Goal: Task Accomplishment & Management: Use online tool/utility

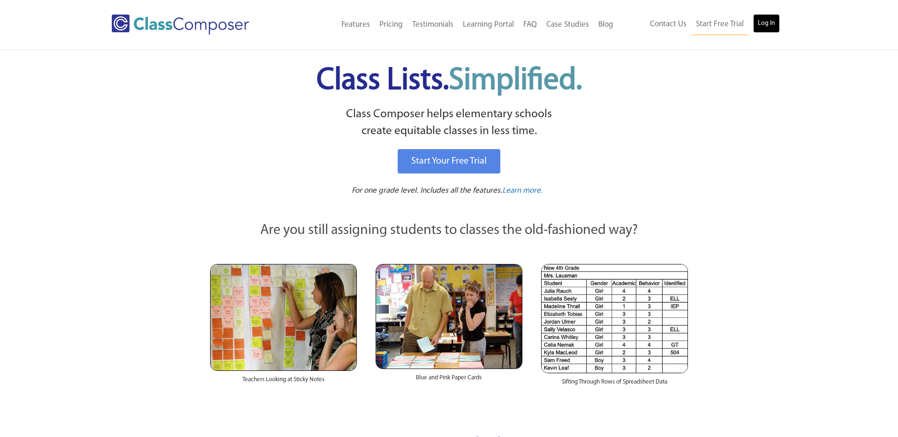
click at [769, 17] on link "Log In" at bounding box center [766, 23] width 27 height 19
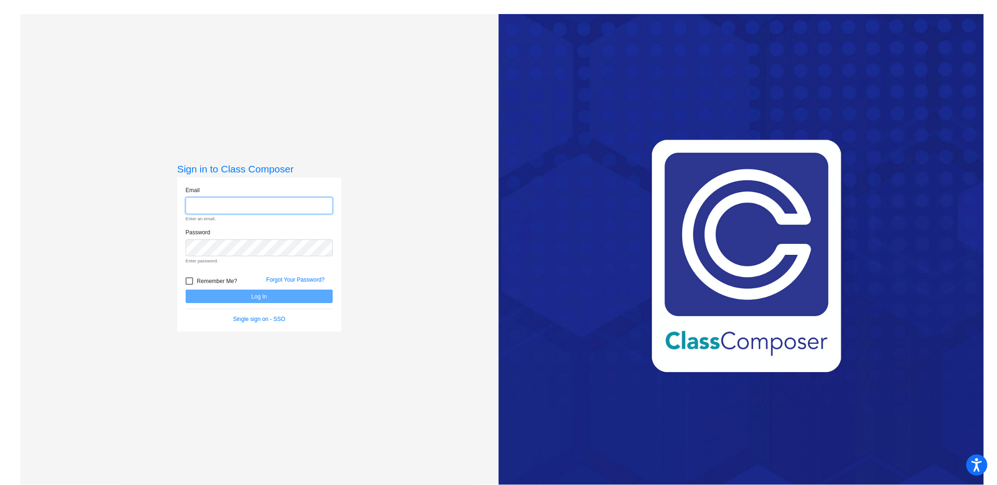
type input "ddoherty@stpeterschools.org"
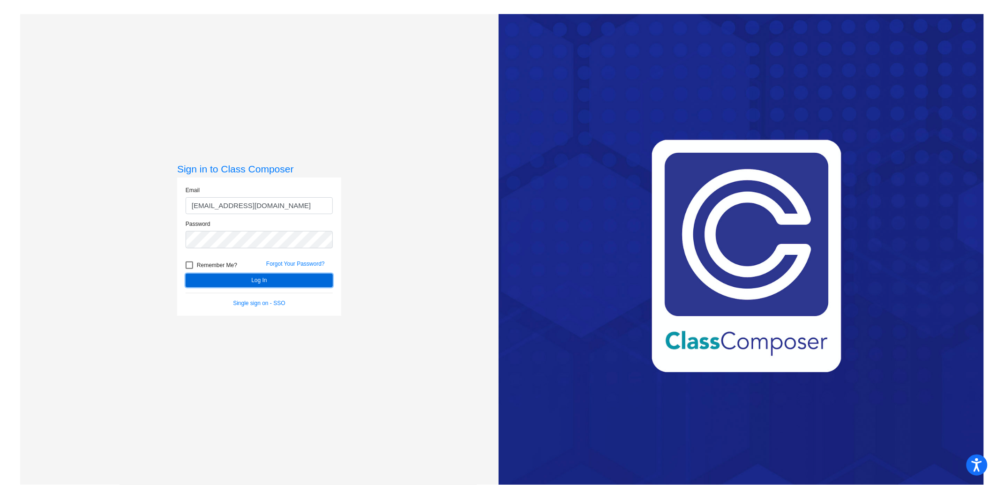
click at [304, 279] on button "Log In" at bounding box center [259, 281] width 147 height 14
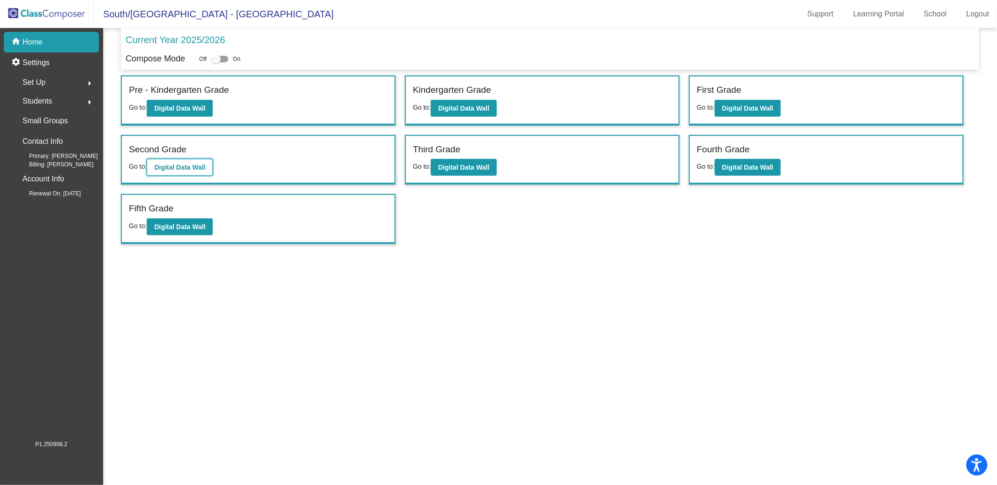
click at [204, 166] on b "Digital Data Wall" at bounding box center [179, 167] width 51 height 7
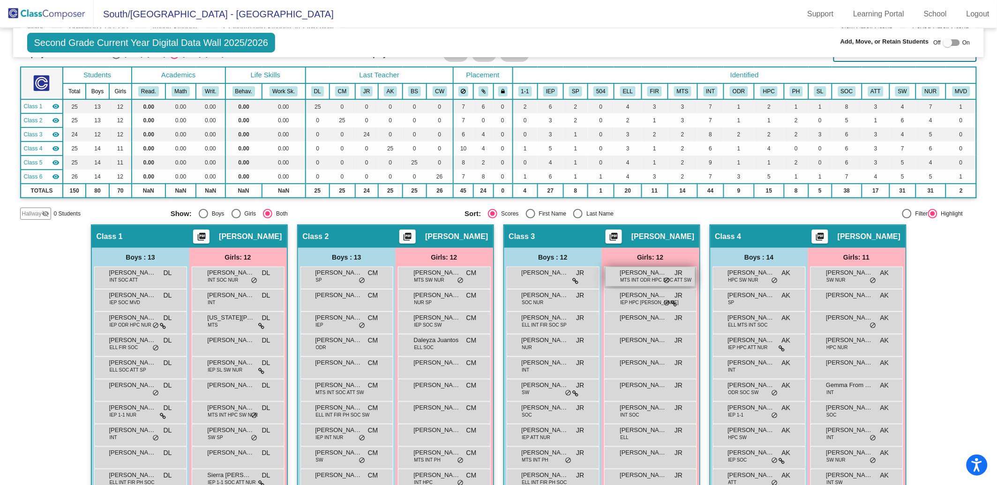
scroll to position [40, 0]
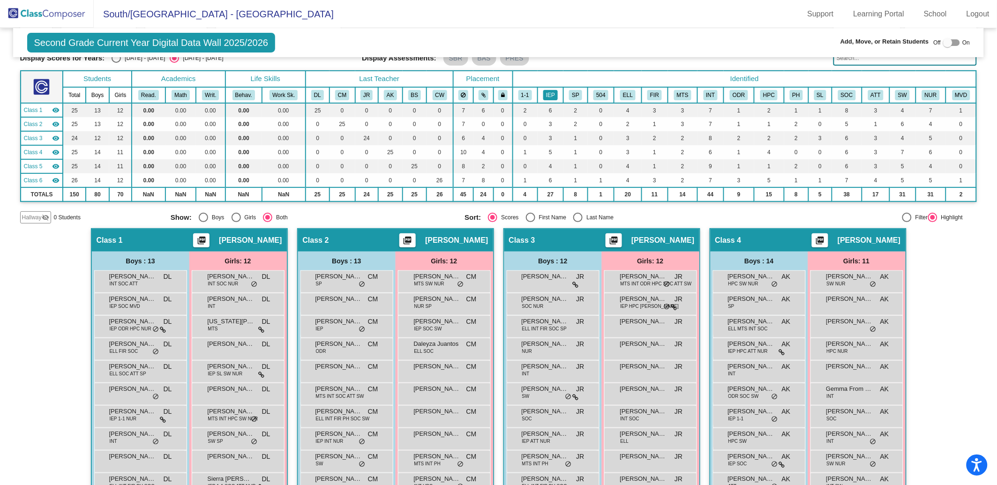
click at [545, 96] on button "IEP" at bounding box center [550, 95] width 15 height 10
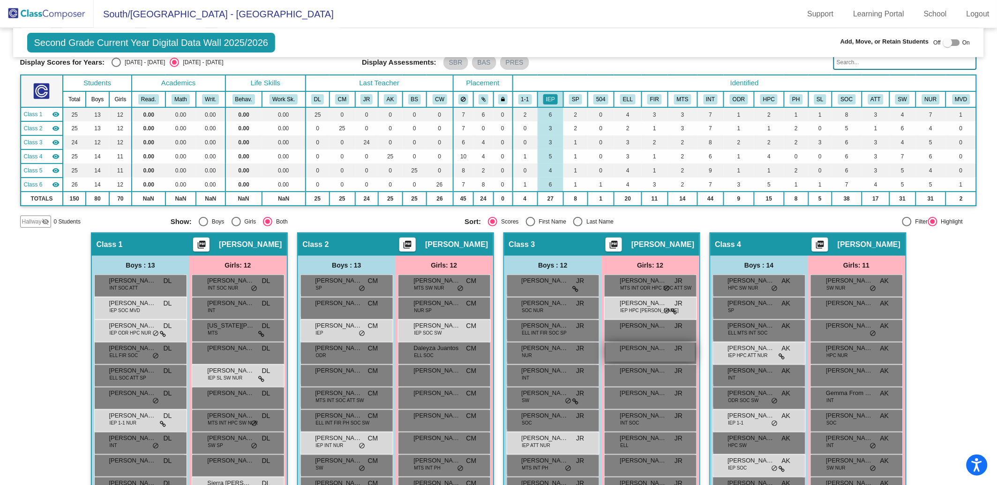
scroll to position [32, 0]
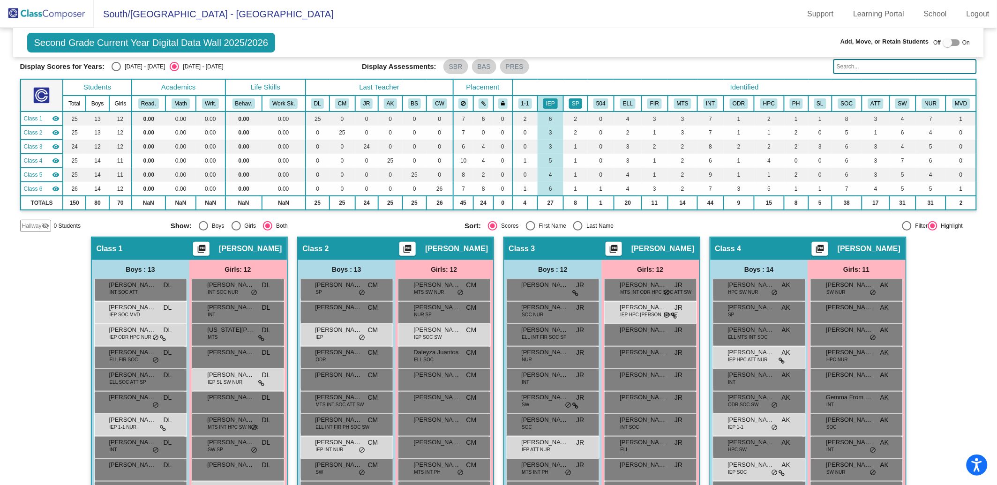
click at [573, 104] on button "SP" at bounding box center [575, 103] width 13 height 10
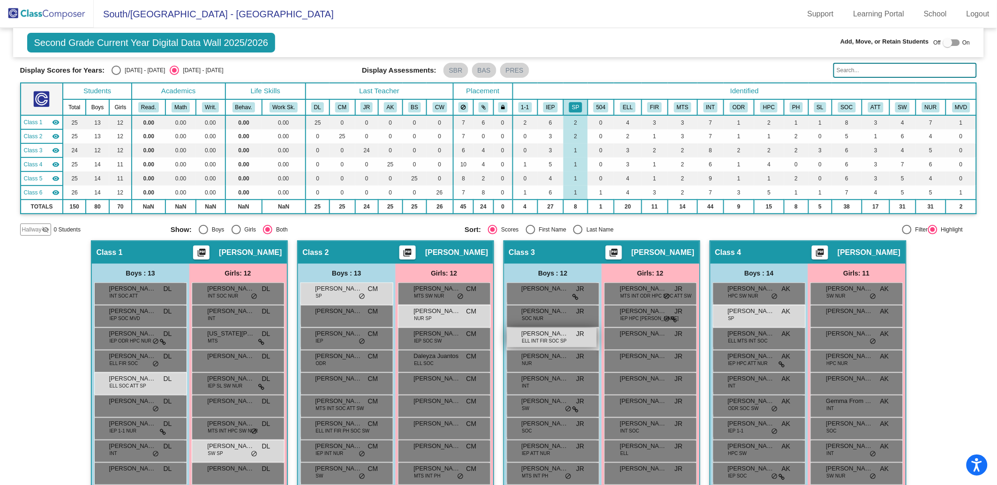
scroll to position [26, 0]
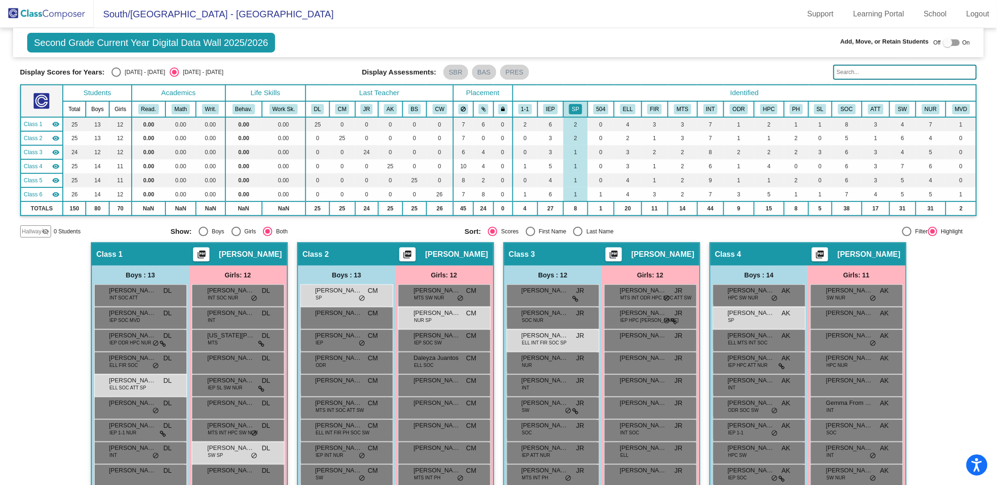
click at [542, 13] on mat-toolbar "South/North Elementary School - Darin Support Learning Portal School Logout" at bounding box center [498, 14] width 997 height 28
click at [584, 52] on div "Second Grade Current Year Digital Data Wall 2025/2026 Add, Move, or Retain Stud…" at bounding box center [498, 42] width 971 height 29
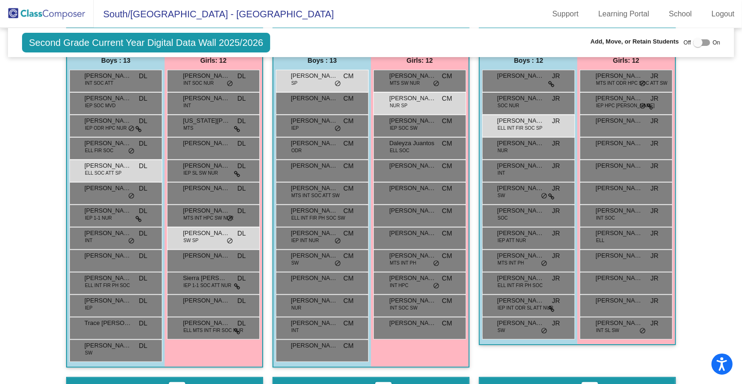
scroll to position [273, 0]
